Goal: Information Seeking & Learning: Learn about a topic

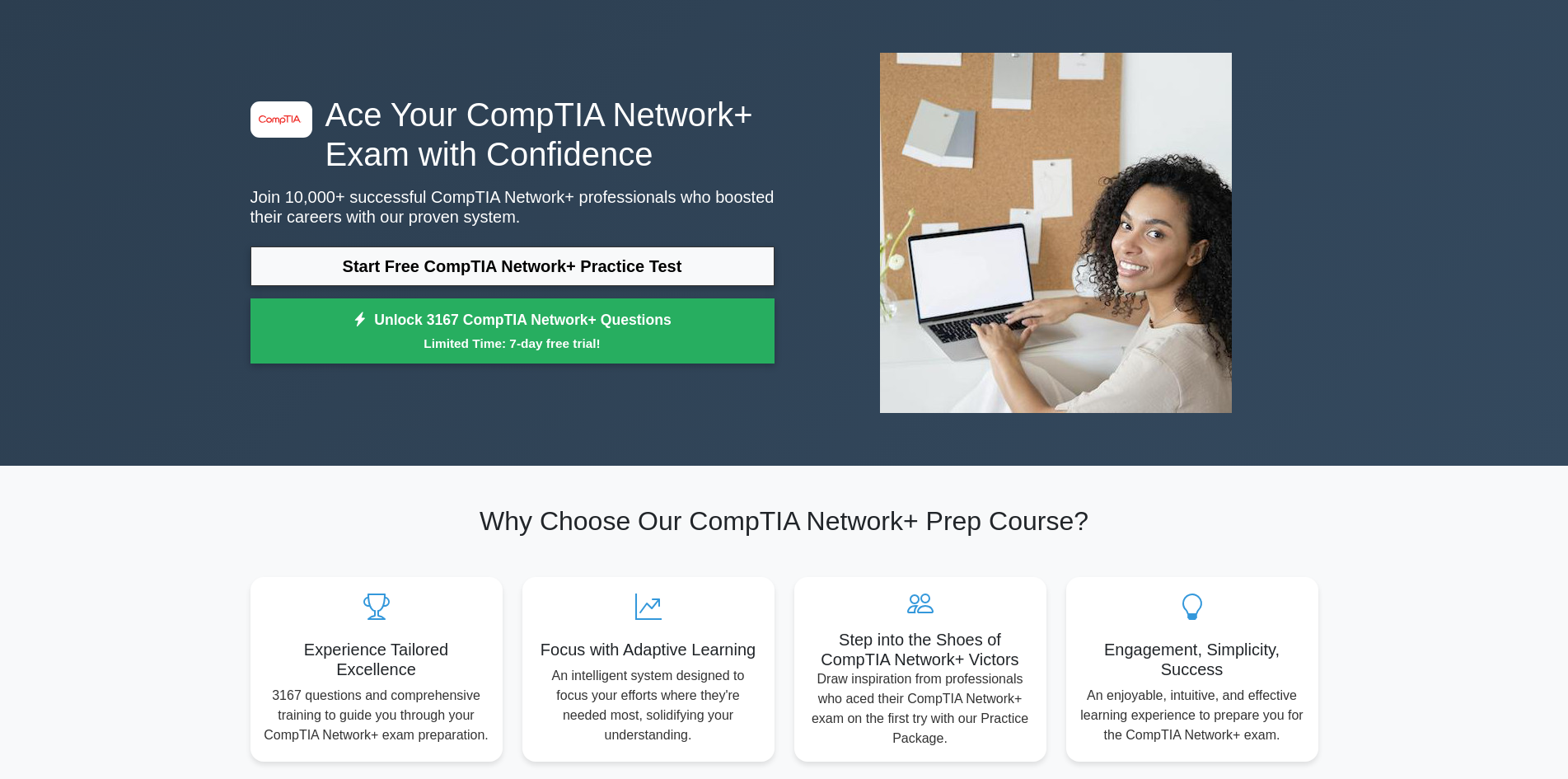
scroll to position [82, 0]
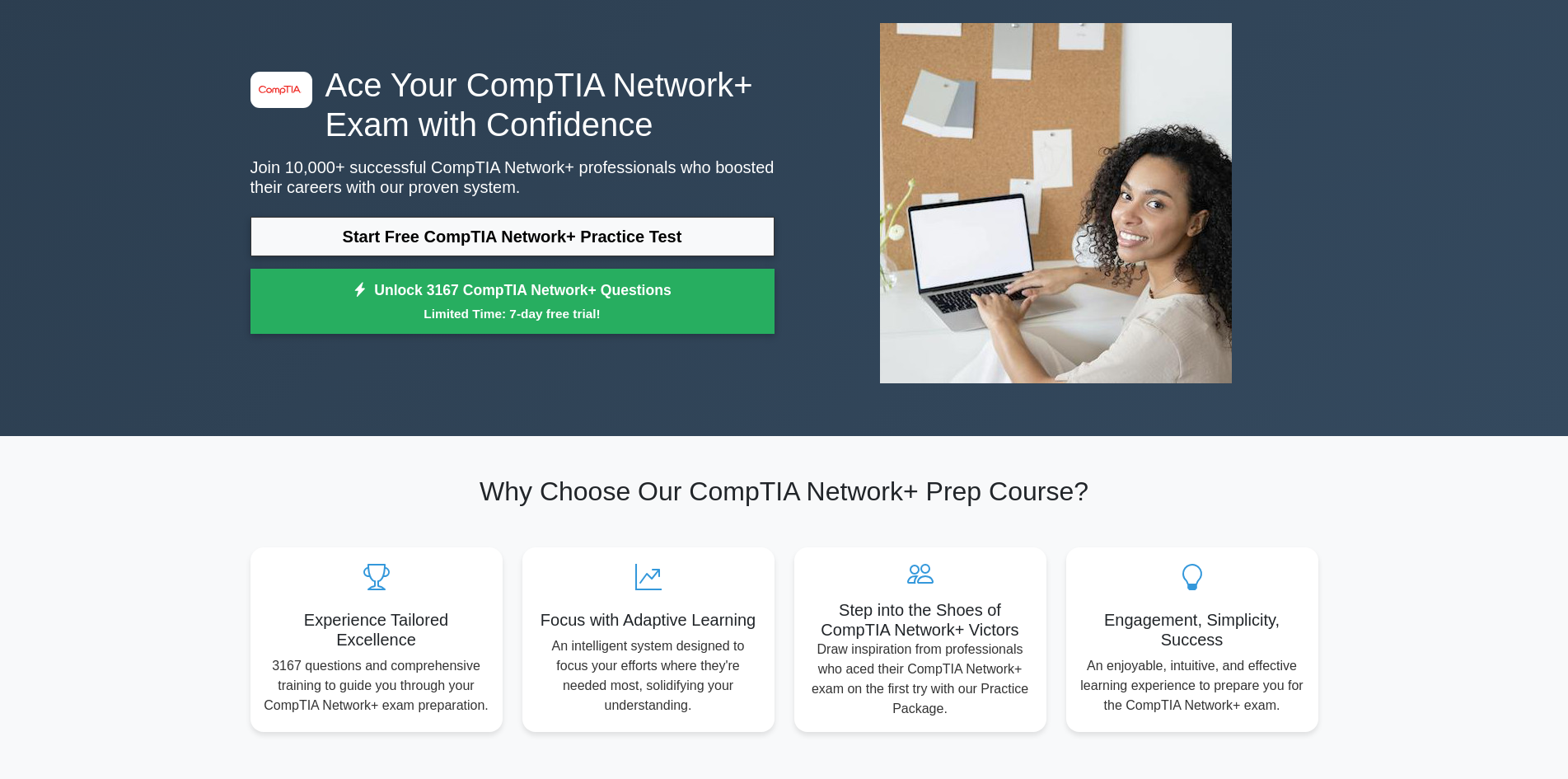
click at [690, 202] on div "image/svg+xml Ace Your CompTIA Network+ Exam with Confidence Join 10,000+ succe…" at bounding box center [512, 203] width 544 height 277
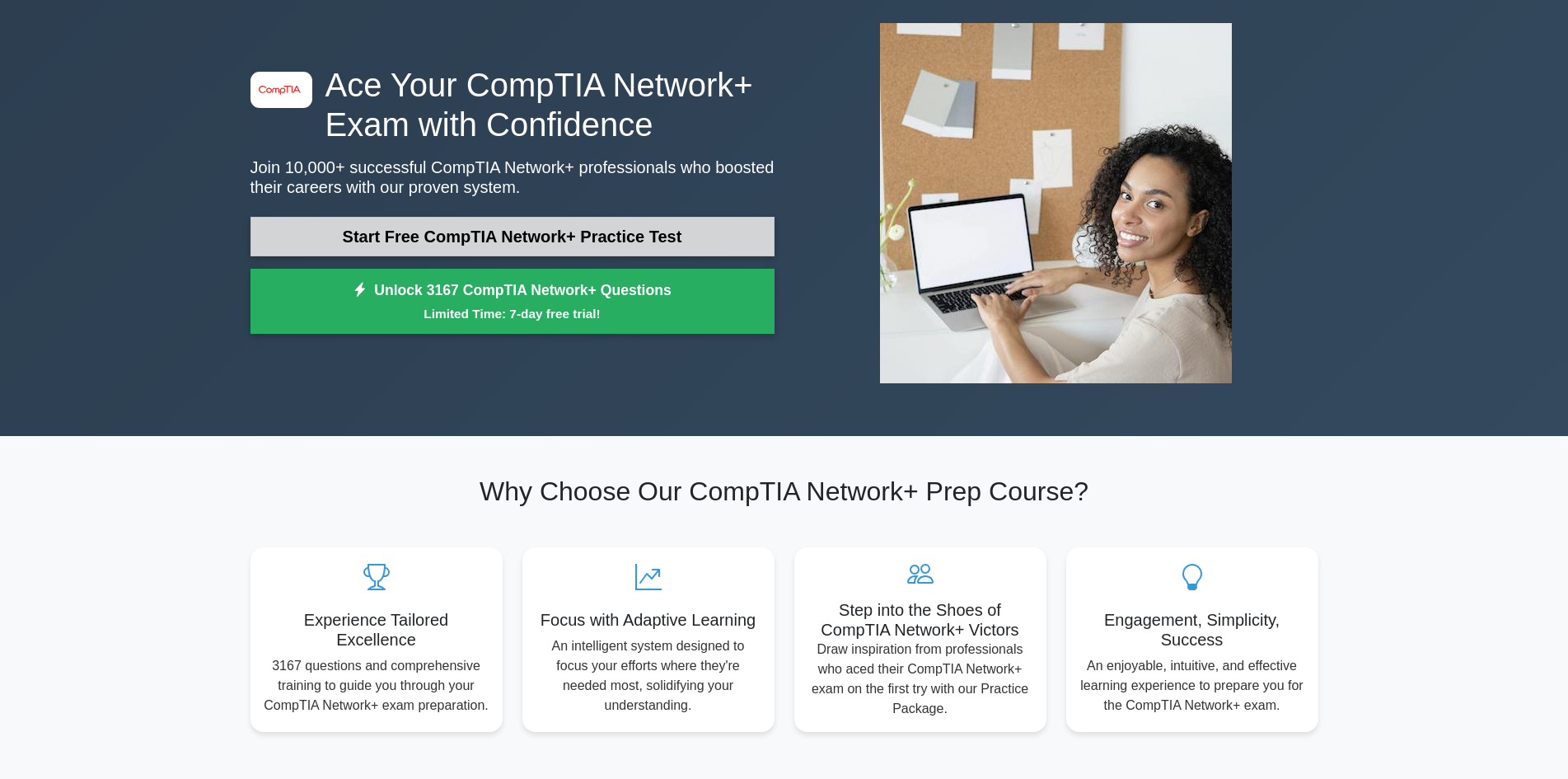
click at [717, 246] on link "Start Free CompTIA Network+ Practice Test" at bounding box center [512, 236] width 524 height 39
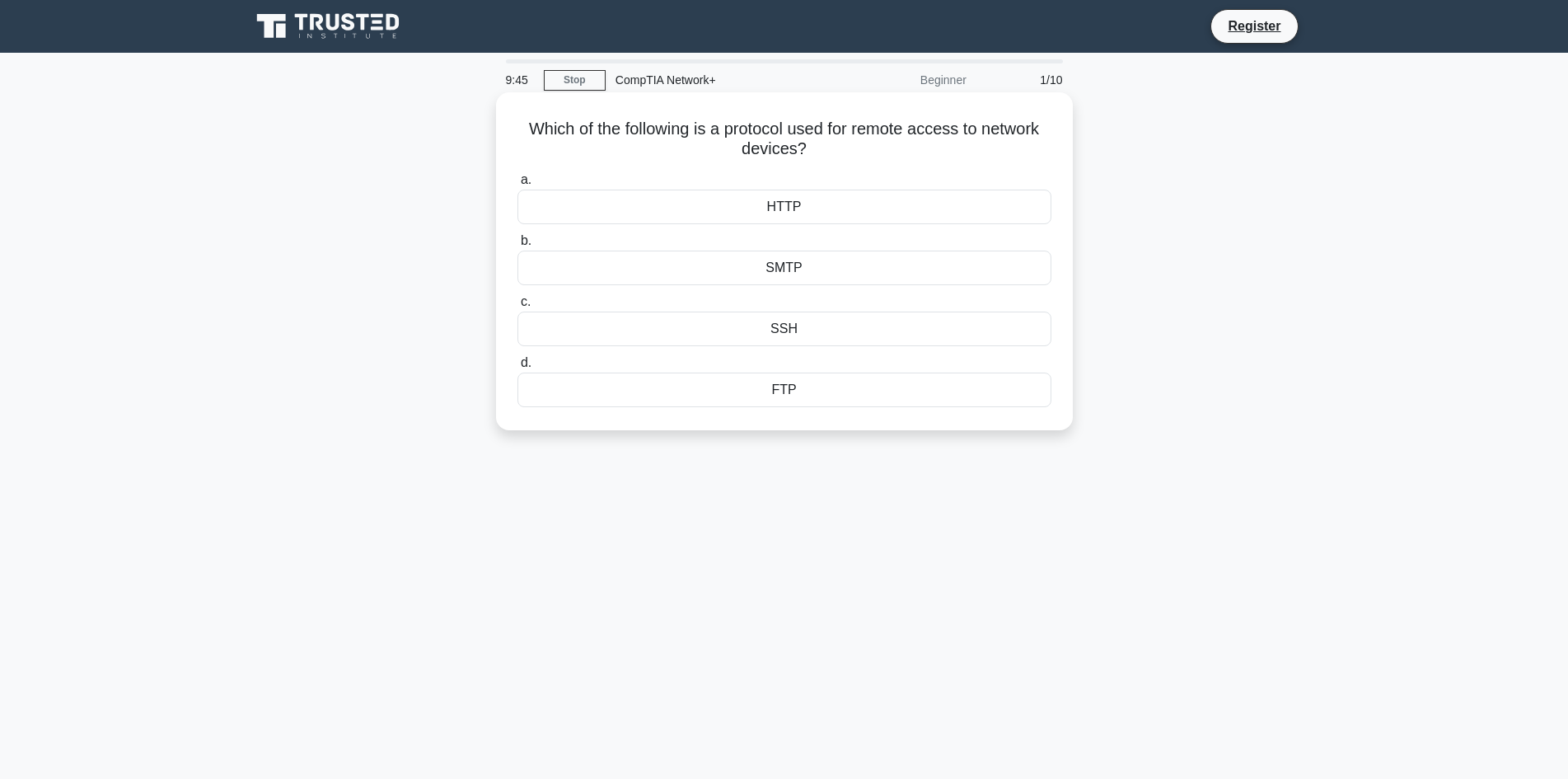
click at [822, 203] on div "HTTP" at bounding box center [784, 206] width 534 height 34
click at [517, 185] on input "a. HTTP" at bounding box center [517, 179] width 0 height 11
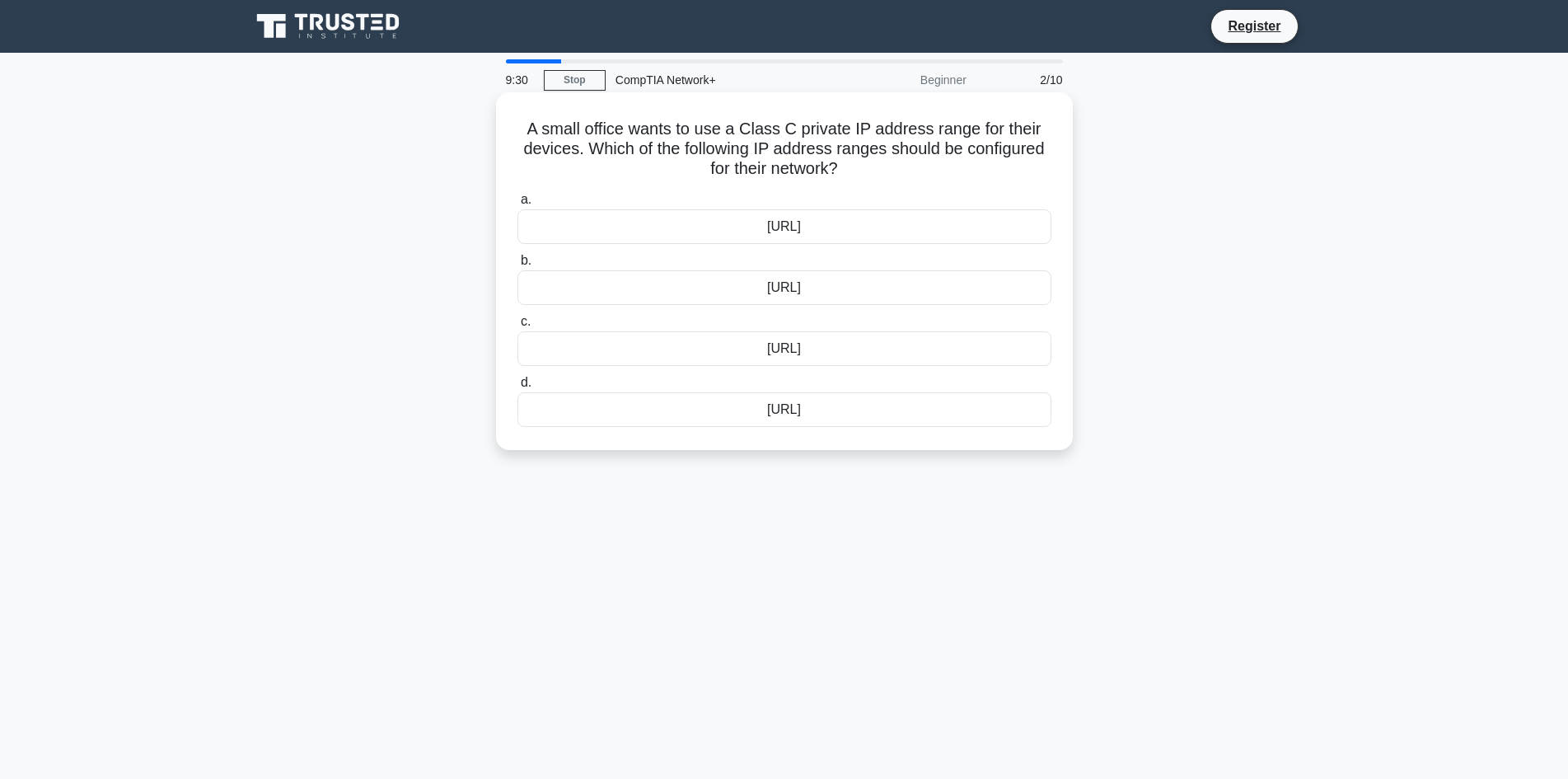
click at [822, 286] on div "192.168.0.0/16" at bounding box center [784, 287] width 534 height 34
click at [517, 267] on input "b. 192.168.0.0/16" at bounding box center [517, 261] width 0 height 11
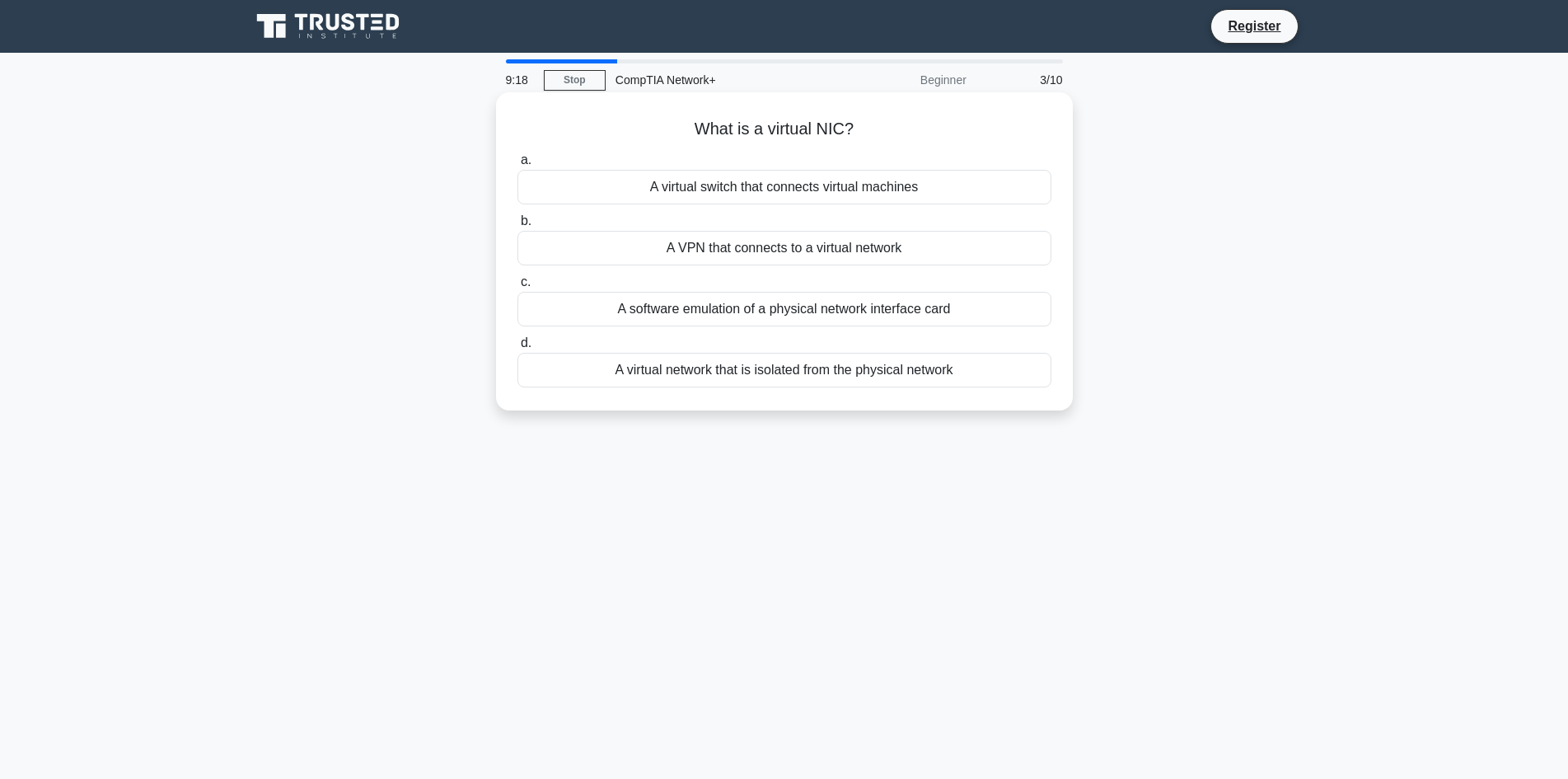
click at [809, 370] on div "A virtual network that is isolated from the physical network" at bounding box center [784, 369] width 534 height 34
click at [517, 349] on input "d. A virtual network that is isolated from the physical network" at bounding box center [517, 343] width 0 height 11
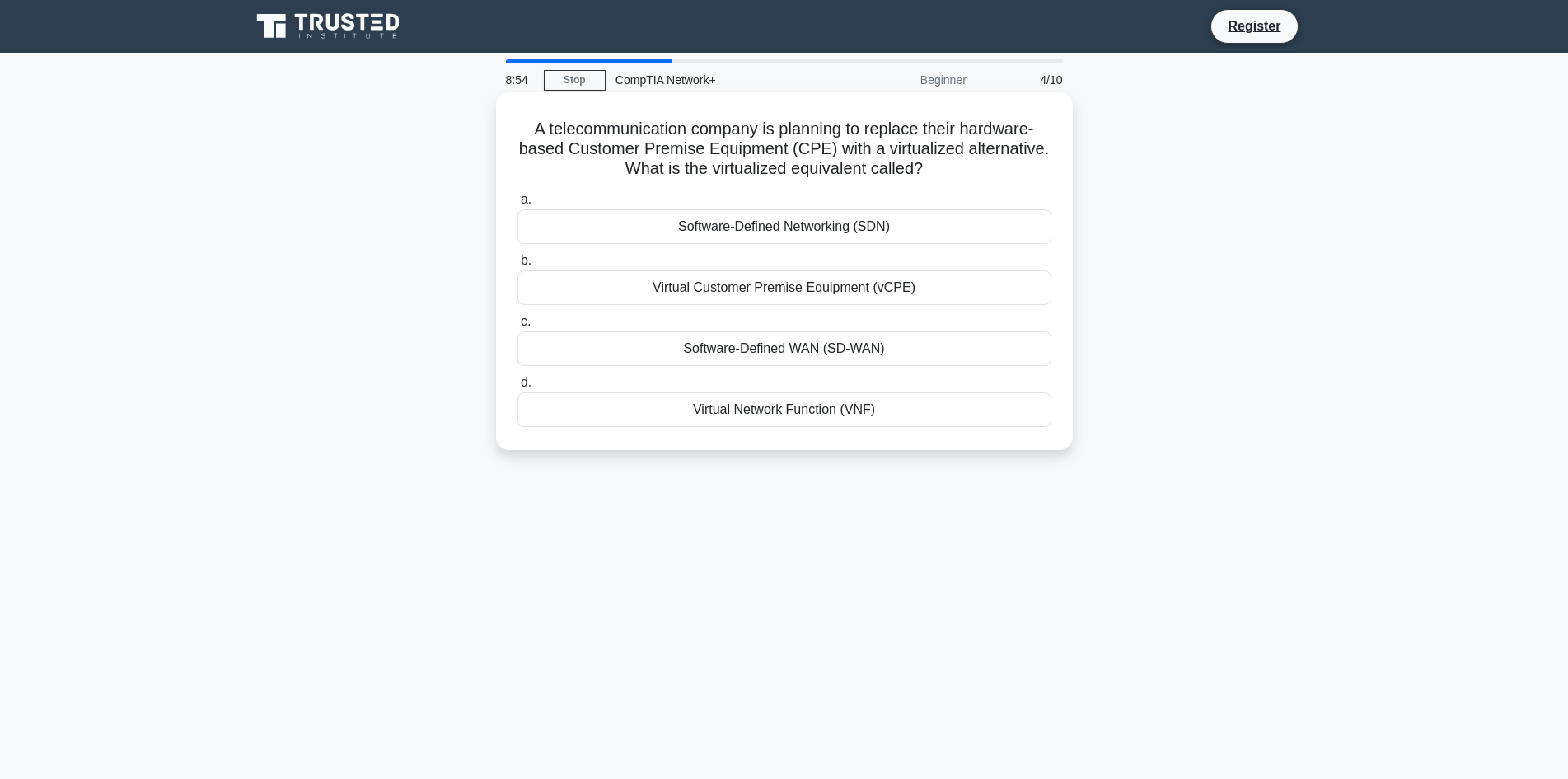
drag, startPoint x: 820, startPoint y: 411, endPoint x: 837, endPoint y: 395, distance: 23.3
click at [837, 395] on div "Virtual Network Function (VNF)" at bounding box center [784, 409] width 534 height 34
click at [650, 414] on div "Virtual Network Function (VNF)" at bounding box center [784, 409] width 534 height 34
click at [517, 388] on input "d. Virtual Network Function (VNF)" at bounding box center [517, 382] width 0 height 11
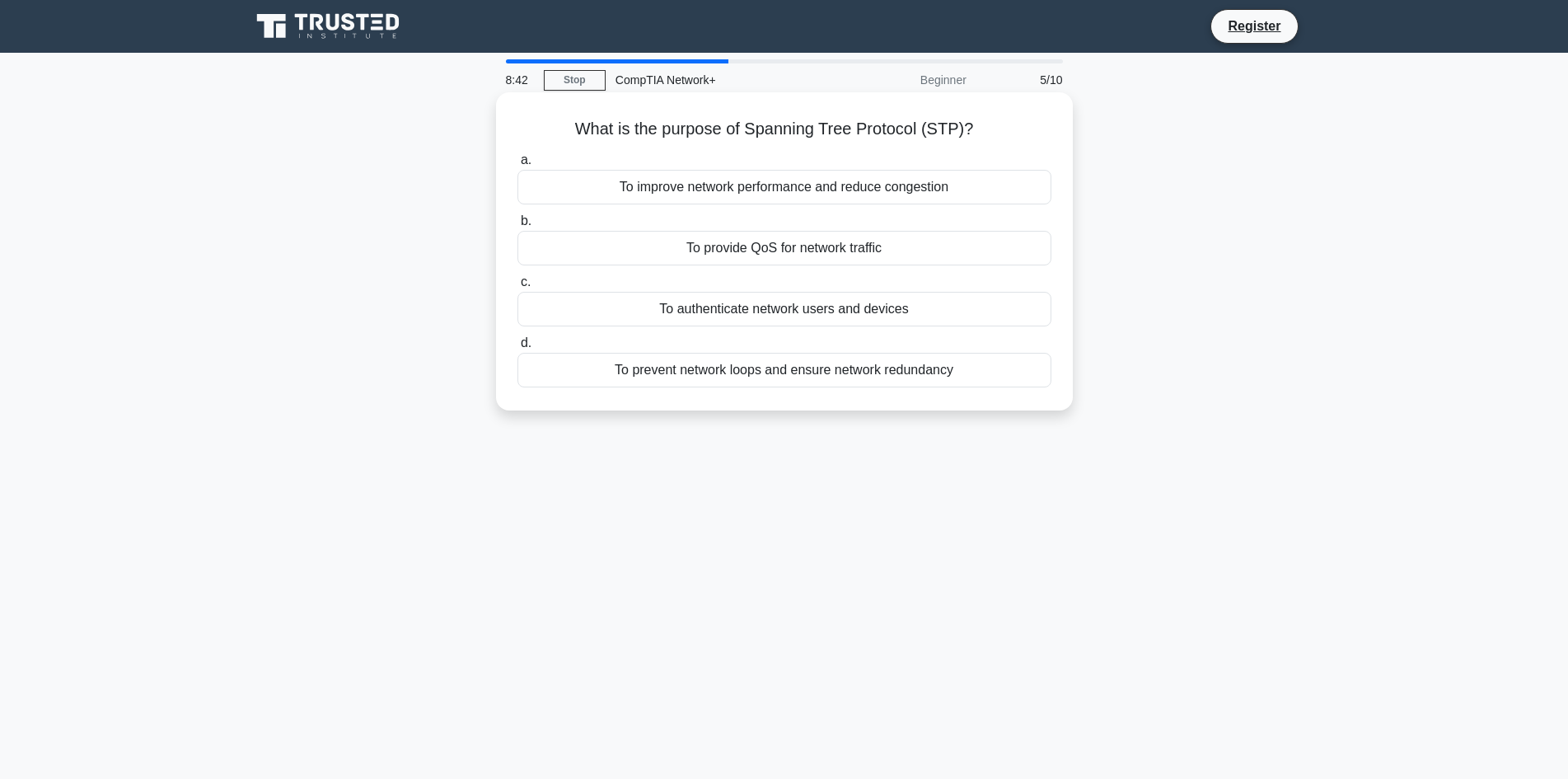
click at [773, 372] on div "To prevent network loops and ensure network redundancy" at bounding box center [784, 369] width 534 height 34
click at [517, 349] on input "d. To prevent network loops and ensure network redundancy" at bounding box center [517, 343] width 0 height 11
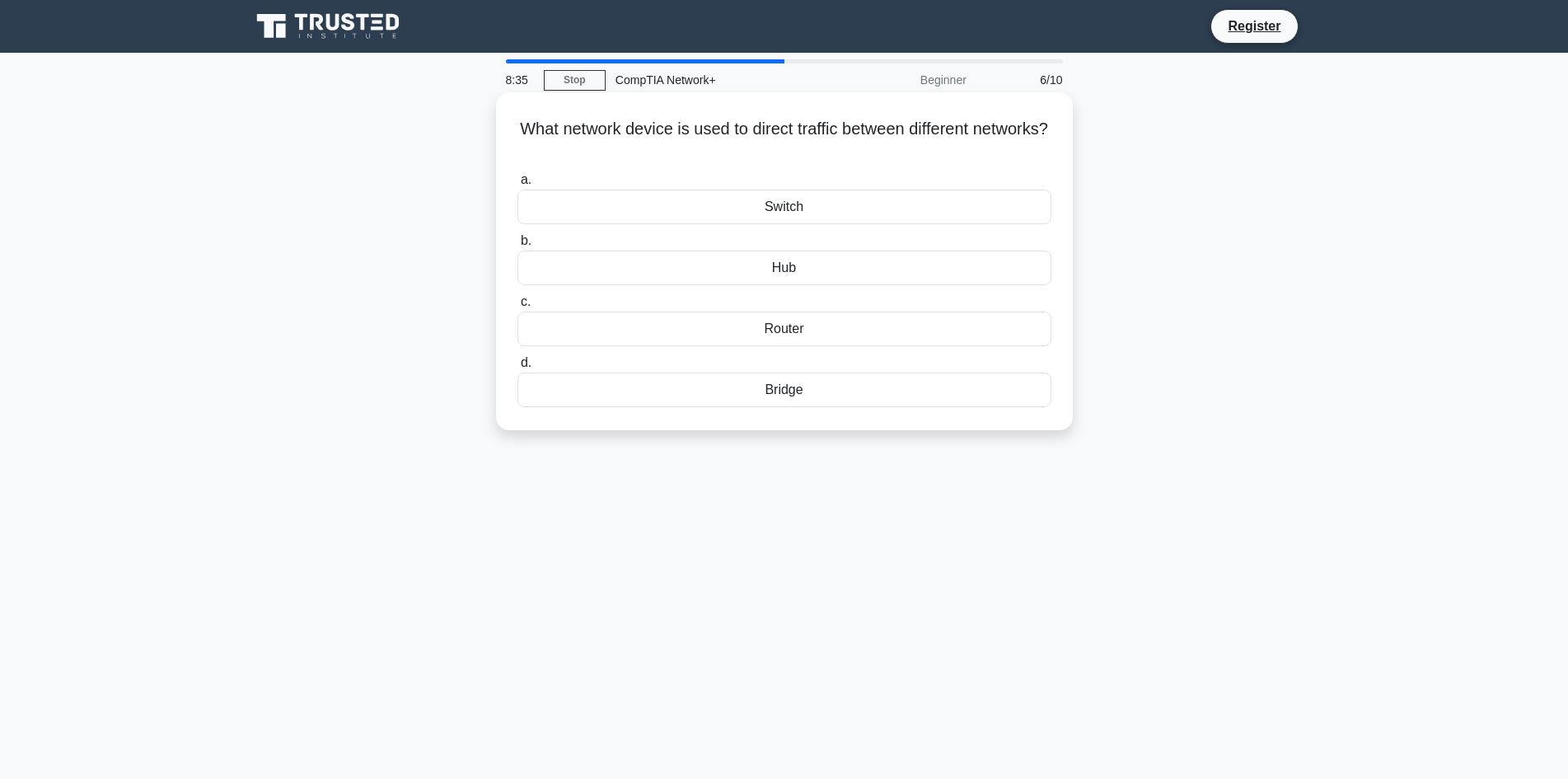
click at [791, 329] on div "Router" at bounding box center [784, 328] width 534 height 34
click at [517, 308] on input "c. Router" at bounding box center [517, 302] width 0 height 11
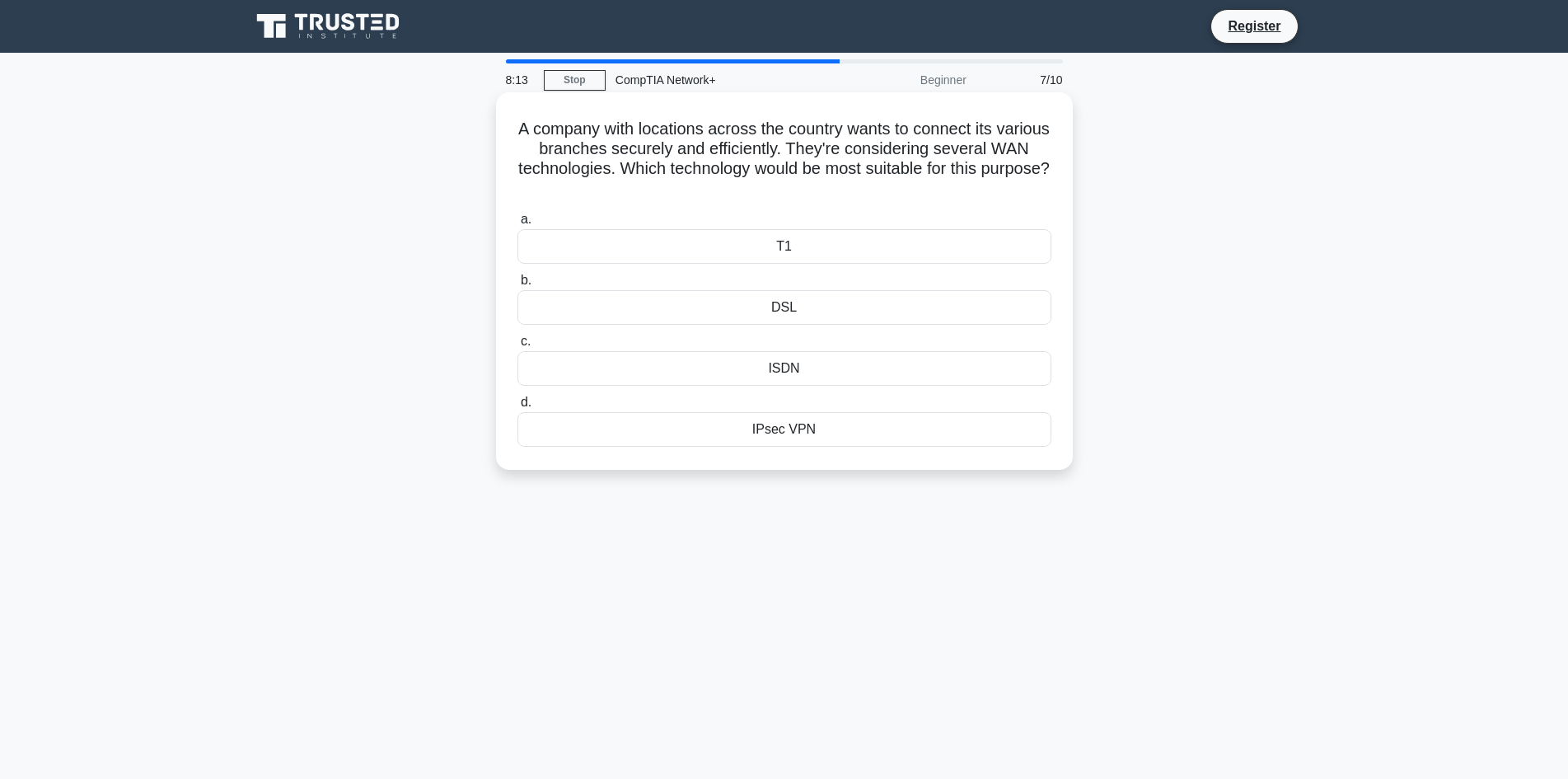
click at [832, 372] on div "ISDN" at bounding box center [784, 367] width 534 height 34
click at [517, 347] on input "c. ISDN" at bounding box center [517, 341] width 0 height 11
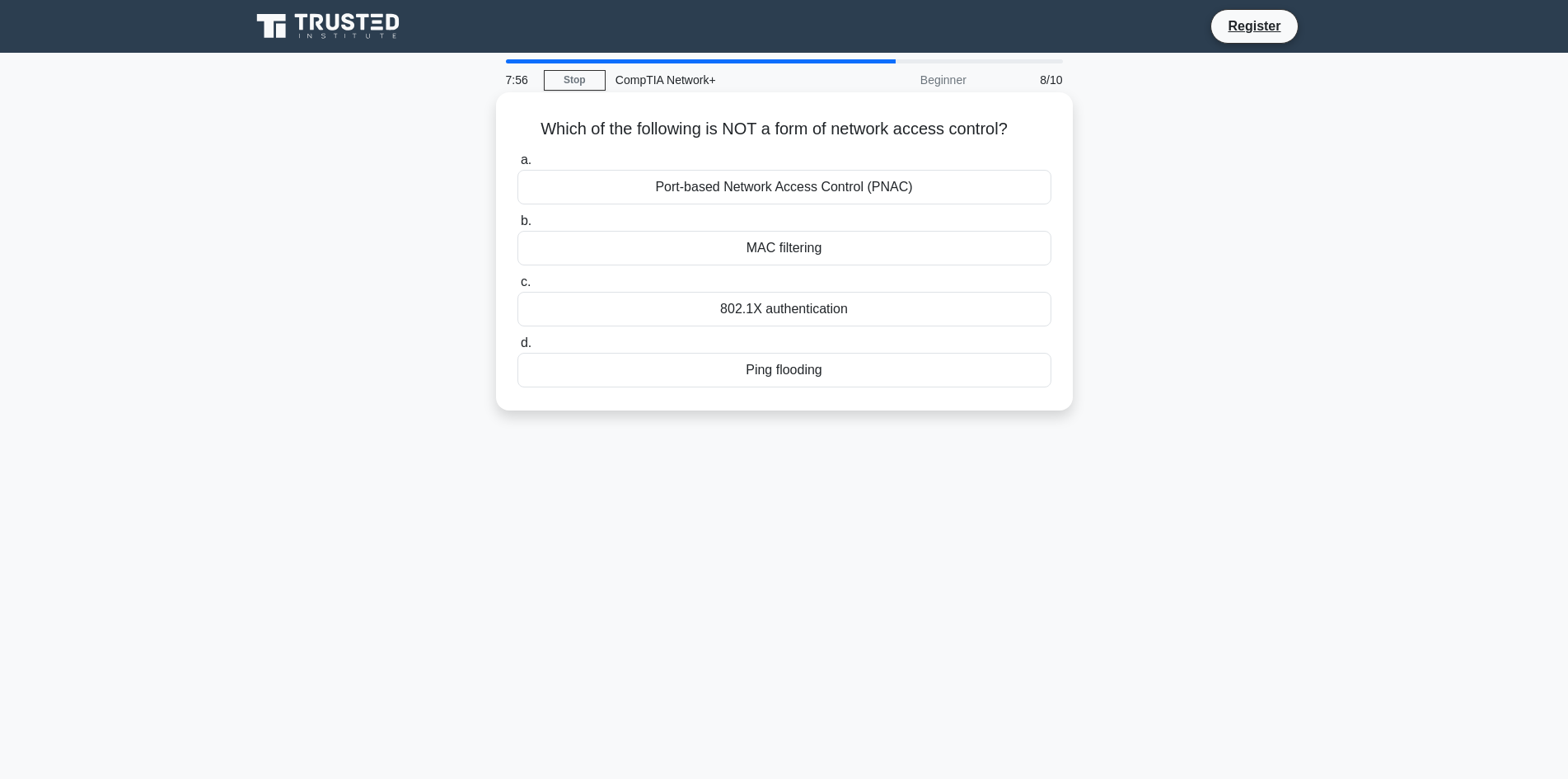
click at [847, 367] on div "Ping flooding" at bounding box center [784, 369] width 534 height 34
click at [517, 349] on input "d. Ping flooding" at bounding box center [517, 343] width 0 height 11
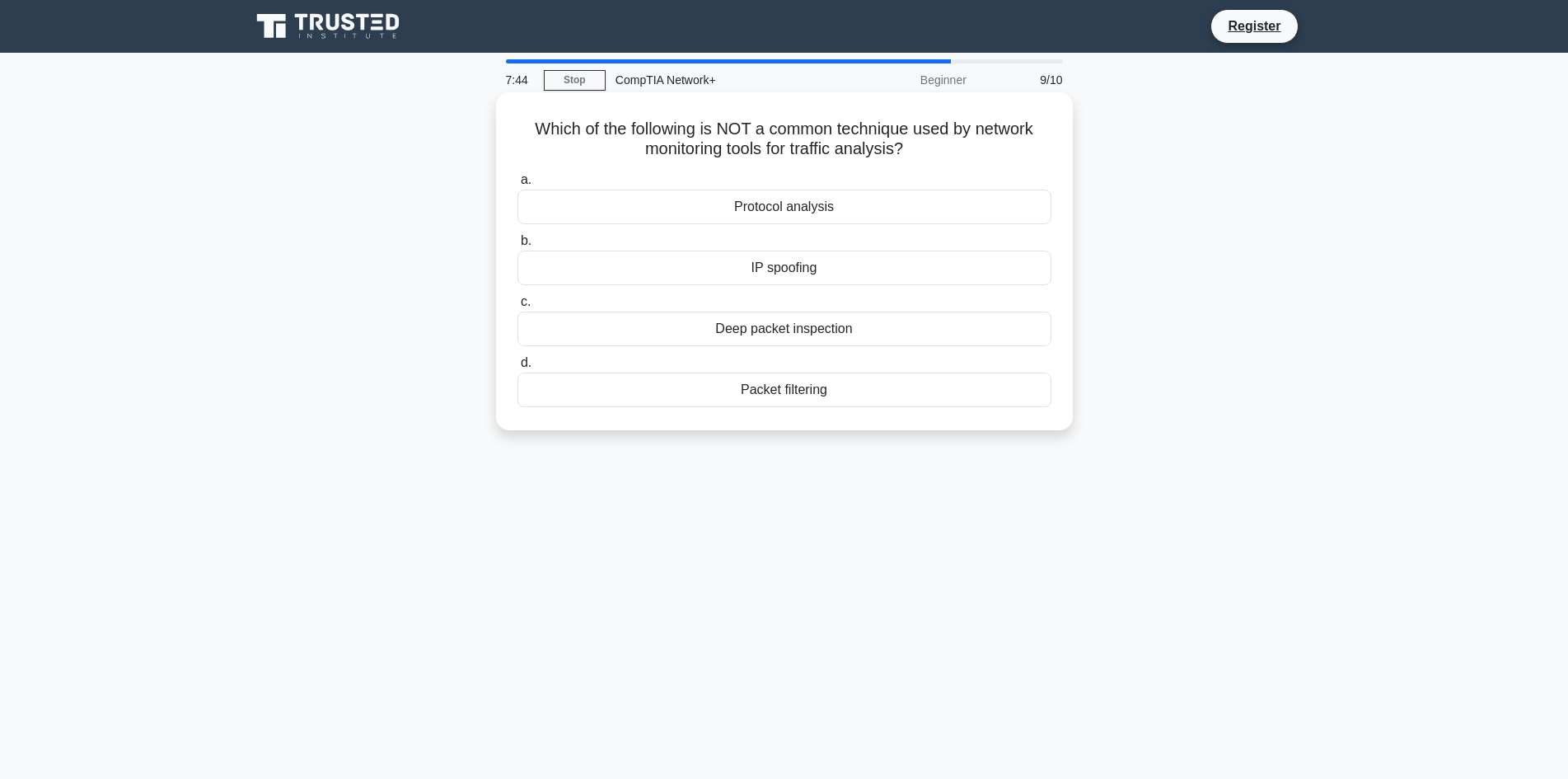
click at [857, 205] on div "Protocol analysis" at bounding box center [784, 206] width 534 height 34
click at [517, 185] on input "a. Protocol analysis" at bounding box center [517, 179] width 0 height 11
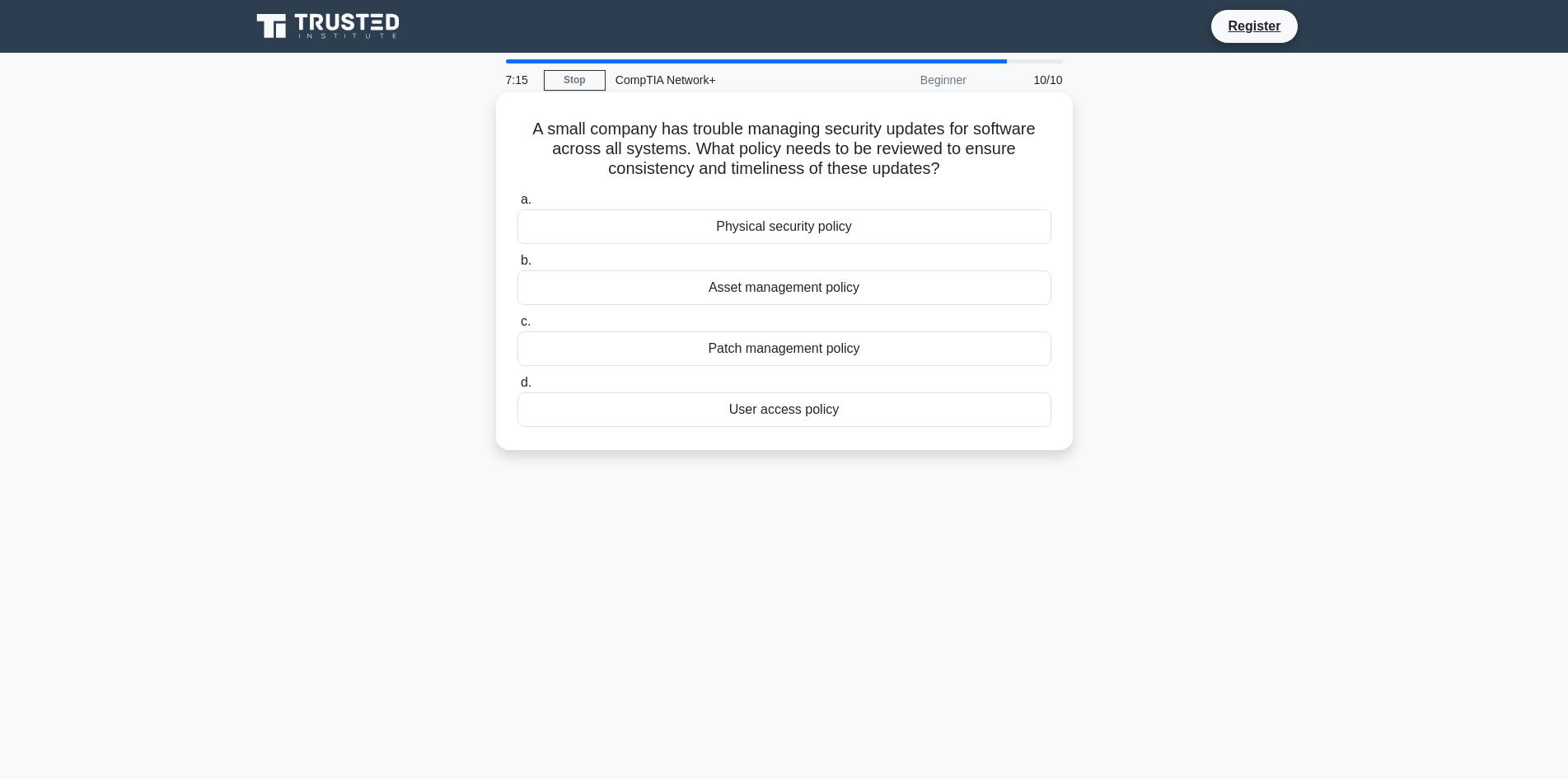
click at [715, 357] on div "Patch management policy" at bounding box center [784, 348] width 534 height 34
click at [517, 327] on input "c. Patch management policy" at bounding box center [517, 321] width 0 height 11
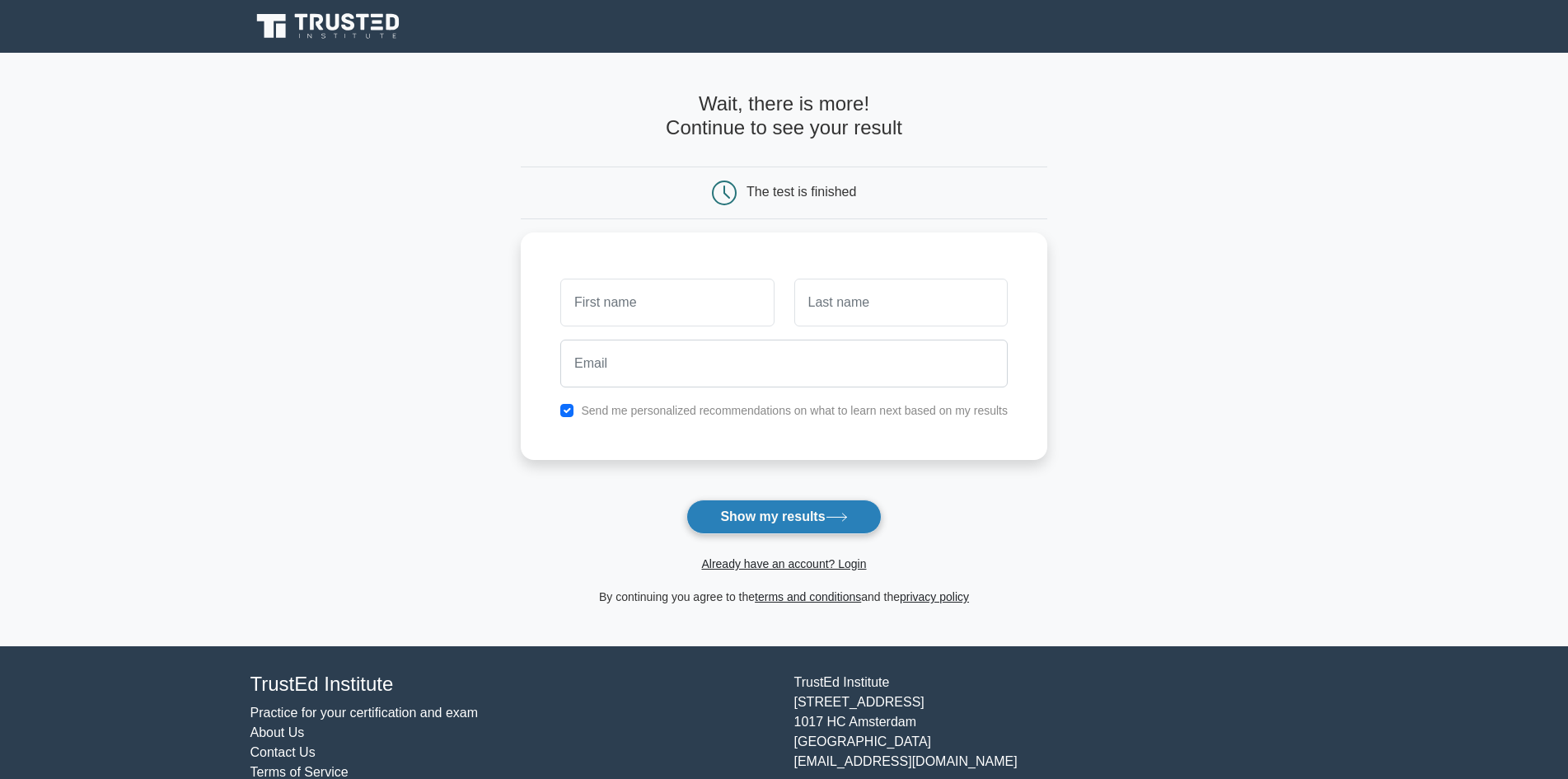
click at [770, 519] on button "Show my results" at bounding box center [784, 516] width 194 height 34
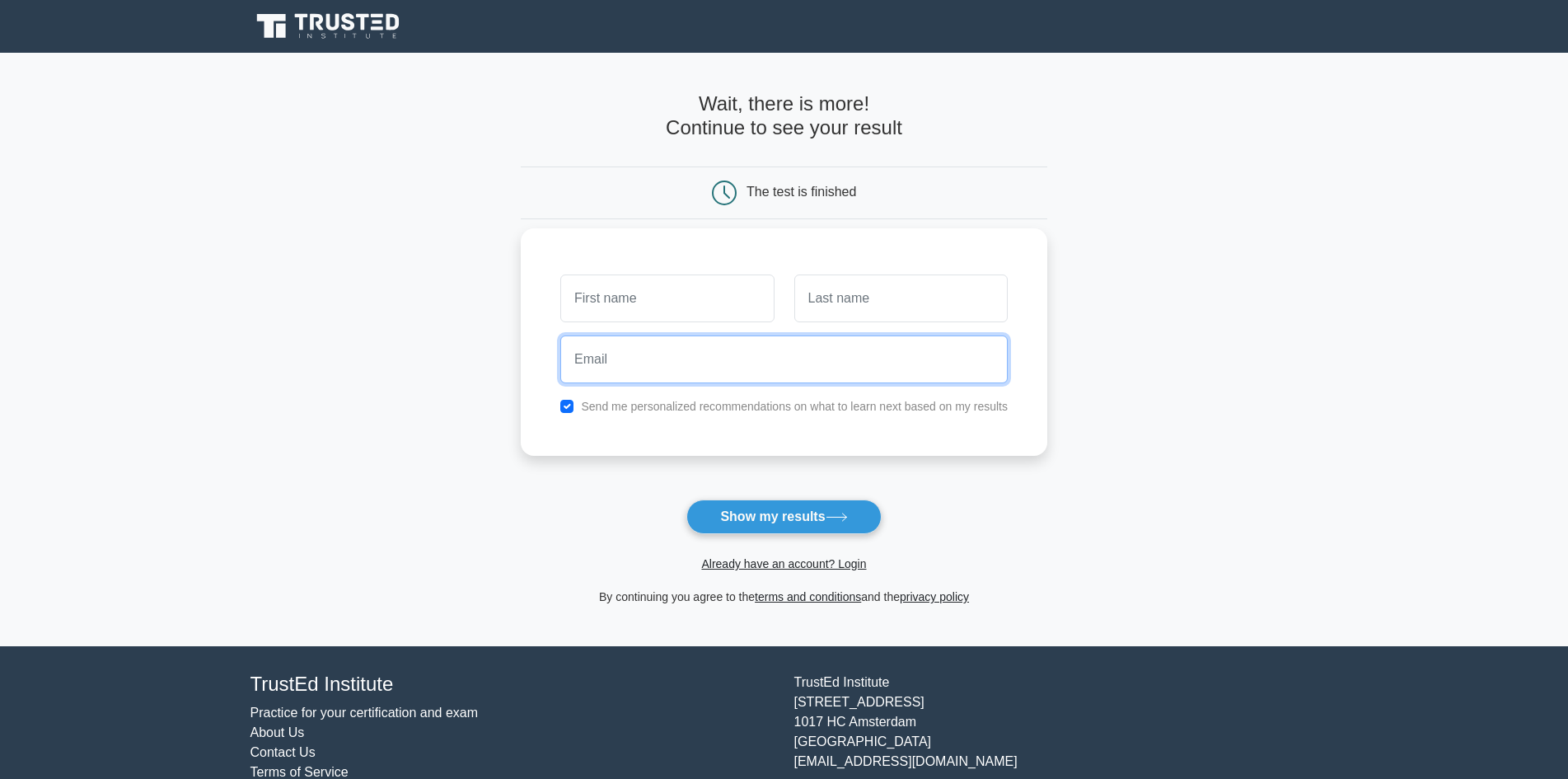
click at [702, 338] on input "email" at bounding box center [784, 359] width 448 height 48
click at [689, 308] on input "text" at bounding box center [667, 298] width 214 height 48
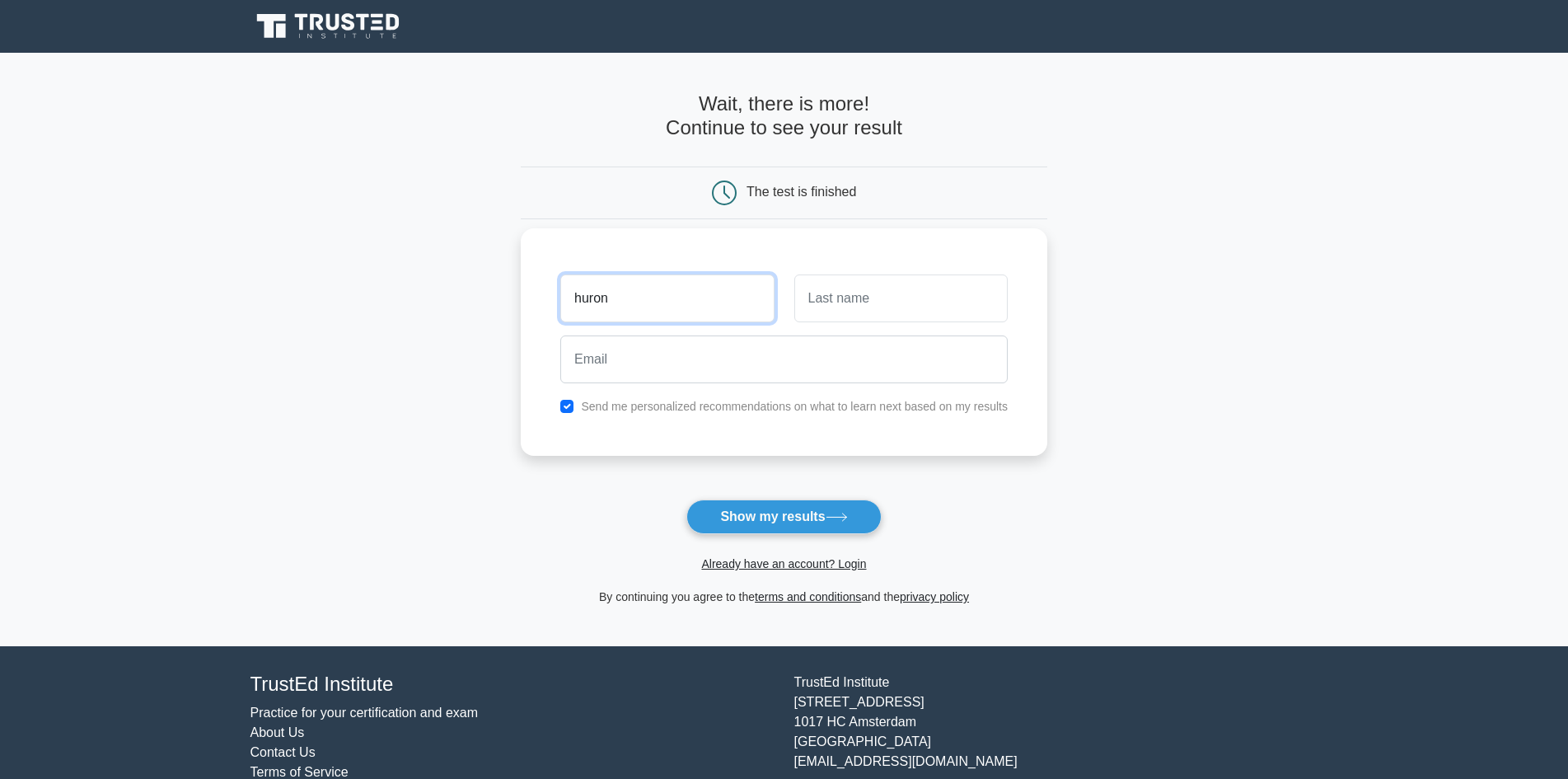
type input "huron"
click at [851, 309] on input "text" at bounding box center [901, 298] width 214 height 48
type input "ifill"
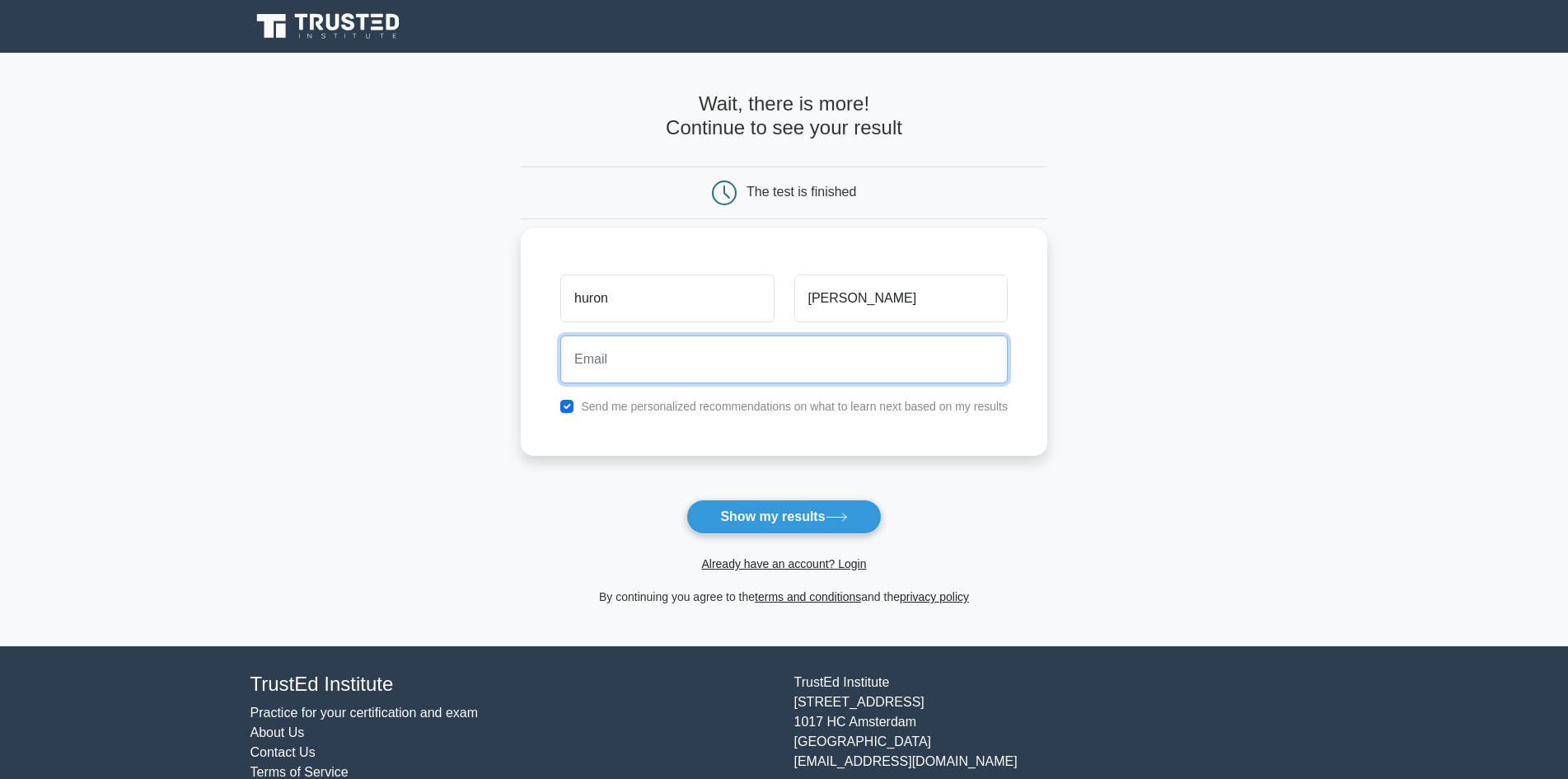
click at [781, 376] on input "email" at bounding box center [784, 359] width 448 height 48
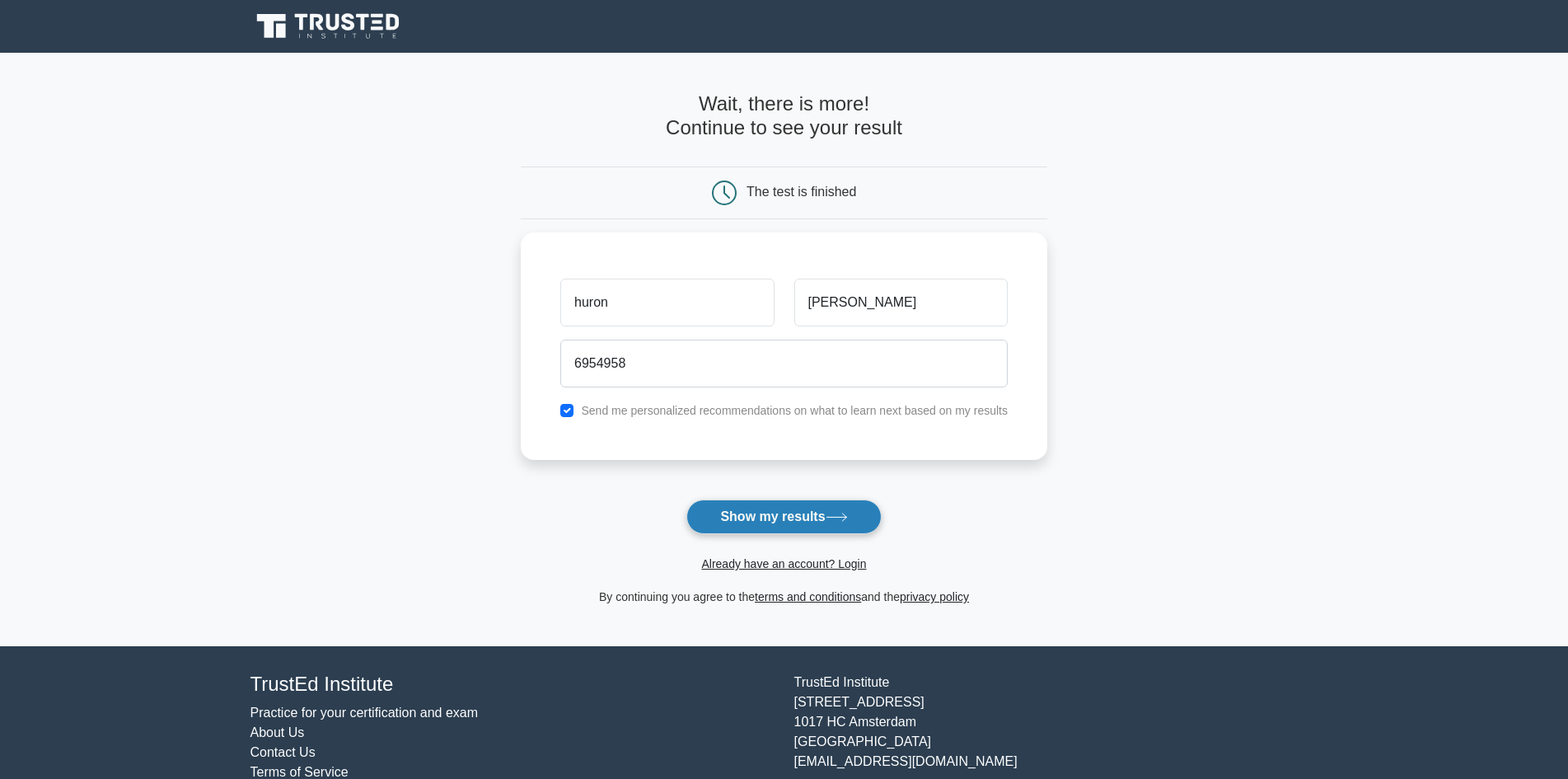
click at [764, 514] on button "Show my results" at bounding box center [784, 516] width 194 height 34
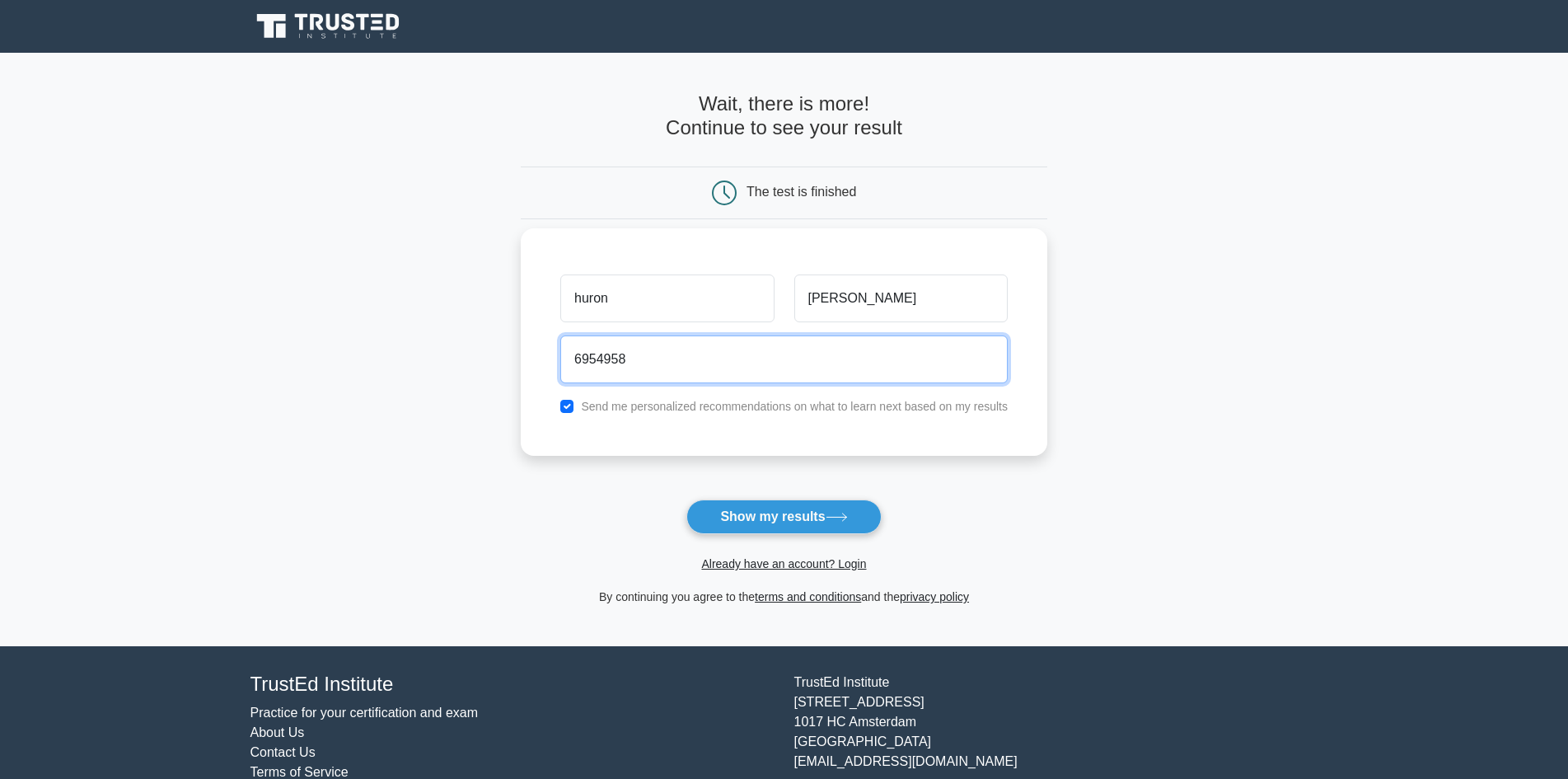
click at [723, 359] on input "6954958" at bounding box center [784, 359] width 448 height 48
type input "6"
type input "huron."
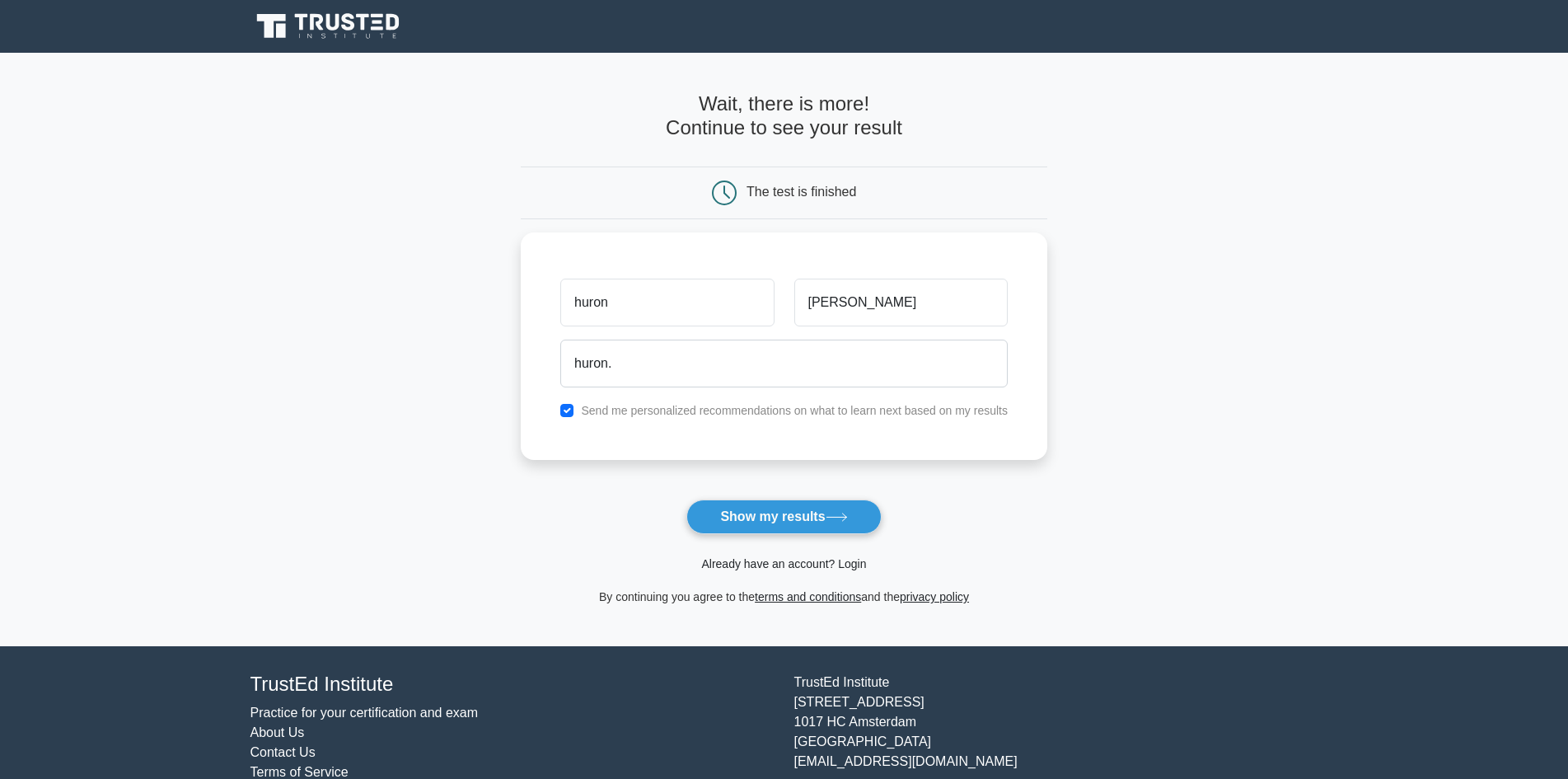
click at [759, 564] on link "Already have an account? Login" at bounding box center [784, 563] width 165 height 13
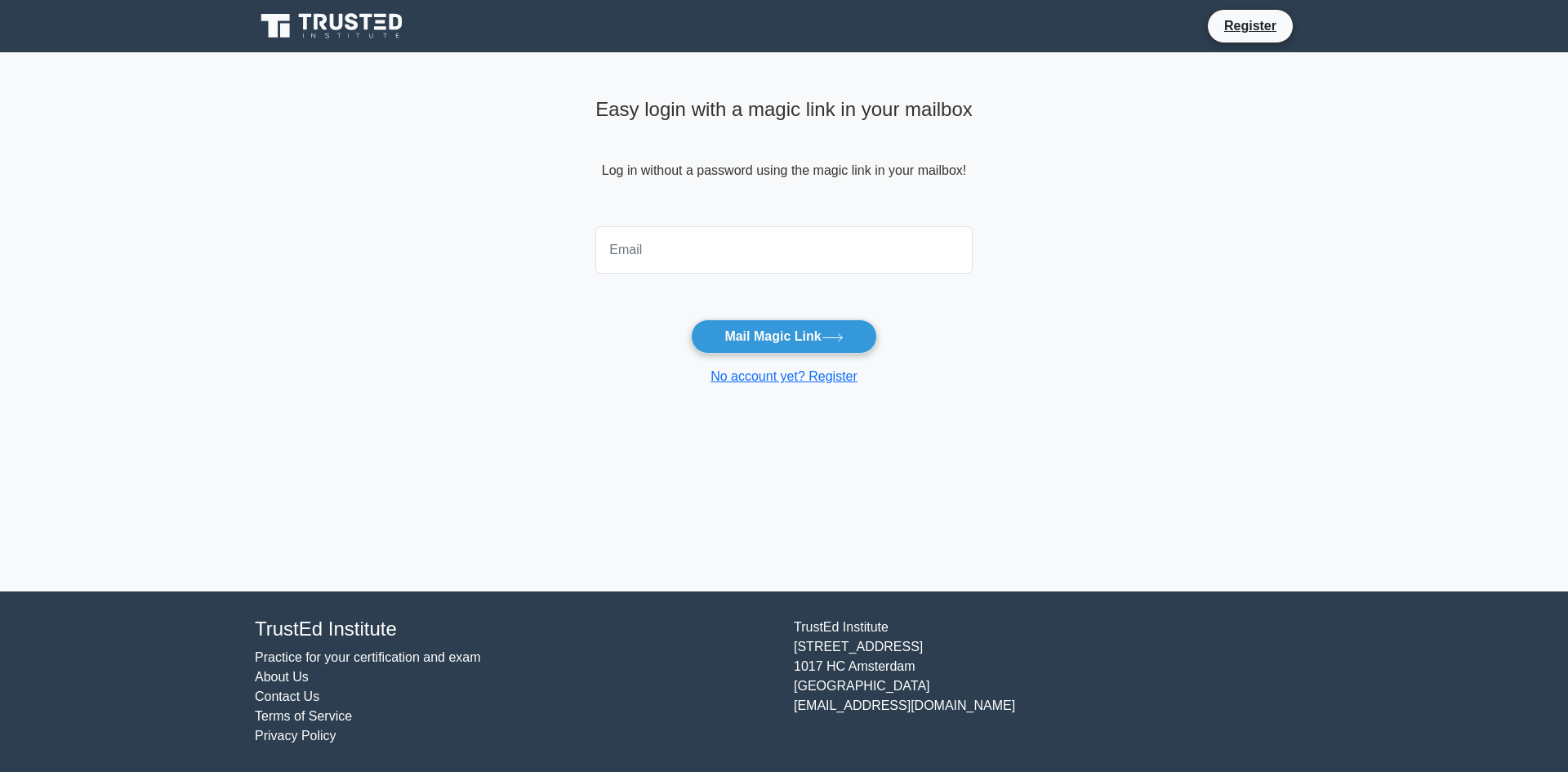
click at [815, 272] on input "email" at bounding box center [784, 250] width 378 height 48
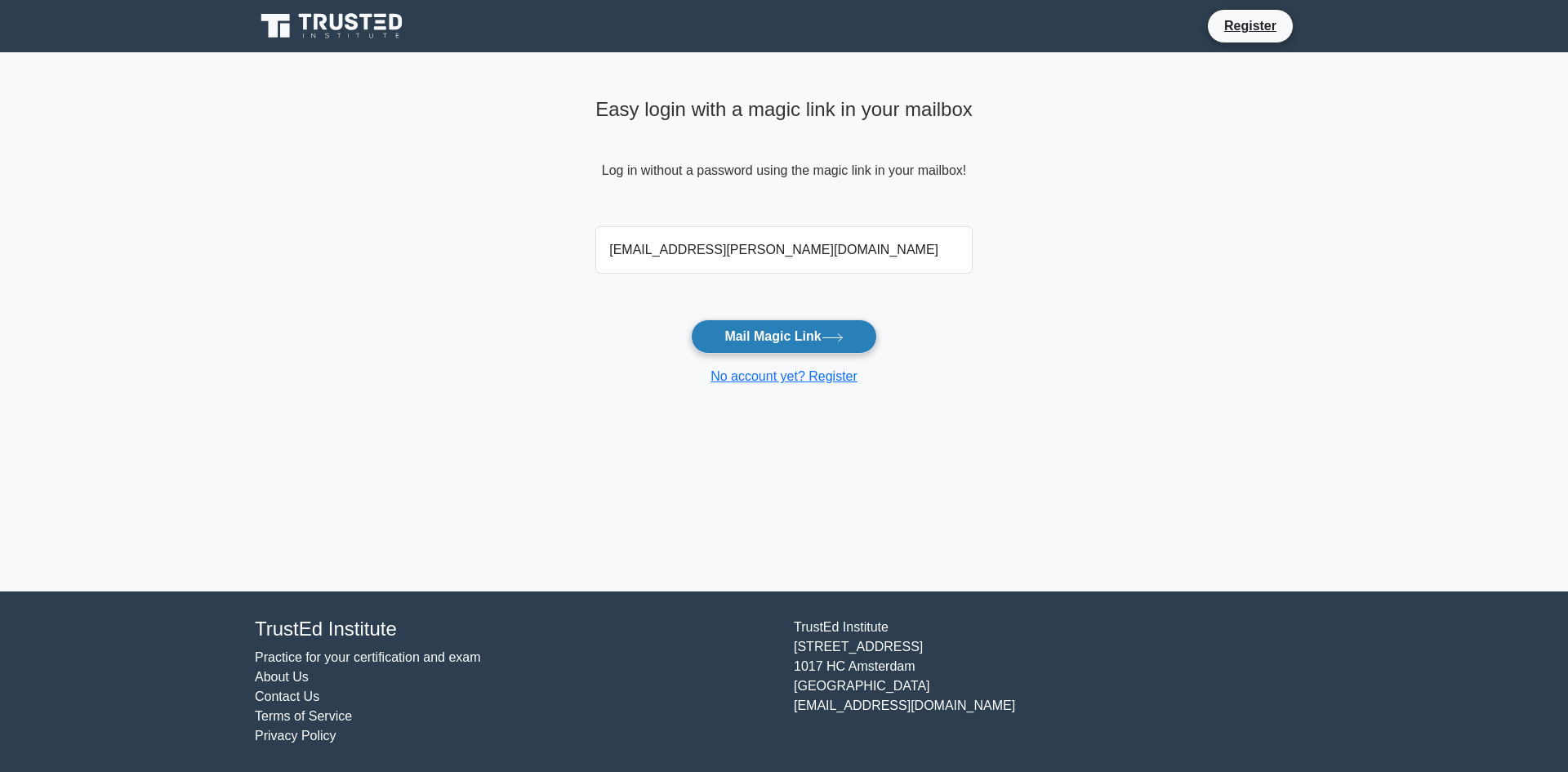
type input "huron.ifill@uog.edu.gy"
click at [851, 336] on button "Mail Magic Link" at bounding box center [784, 336] width 185 height 34
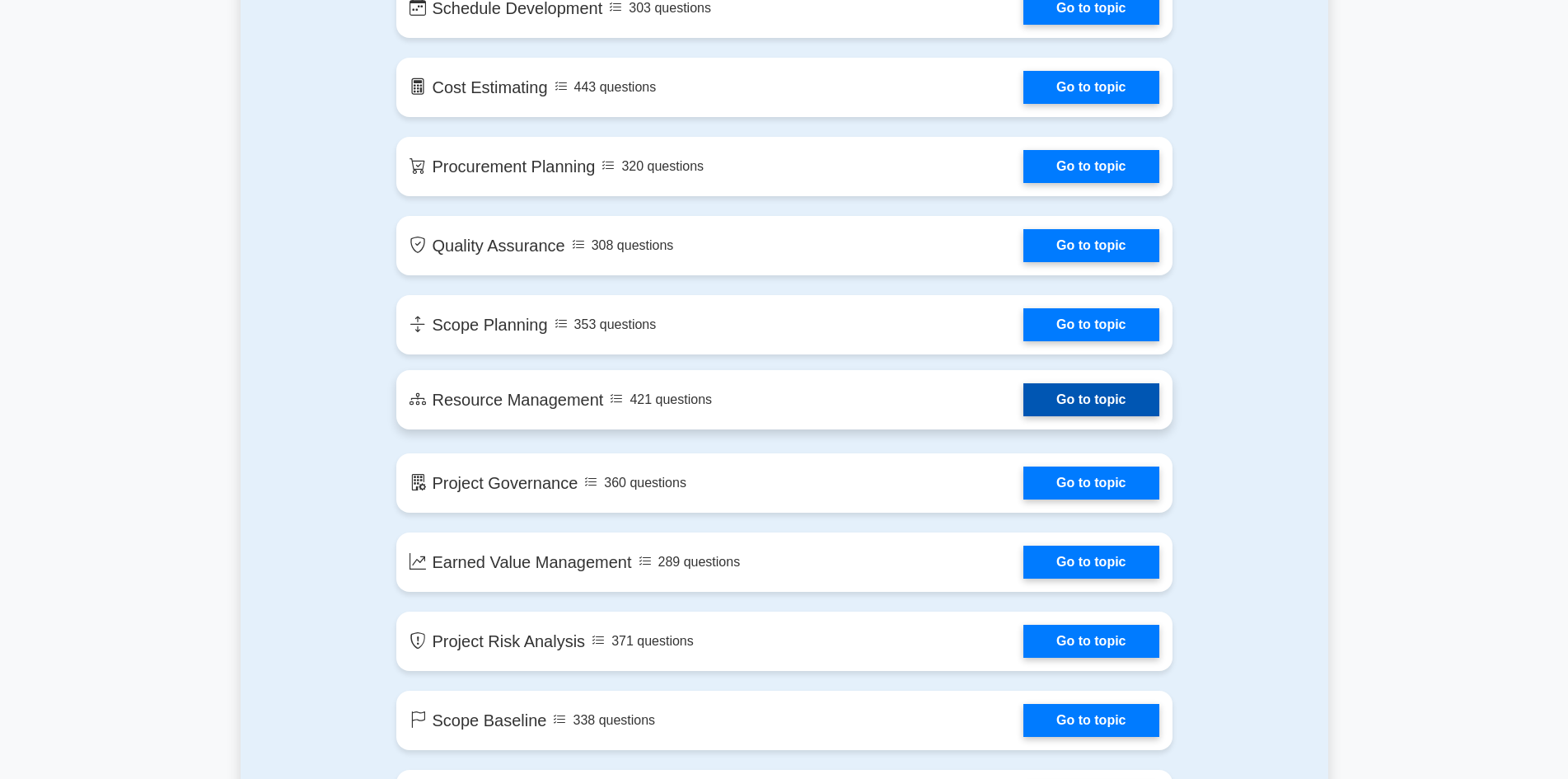
scroll to position [2225, 0]
